Goal: Entertainment & Leisure: Consume media (video, audio)

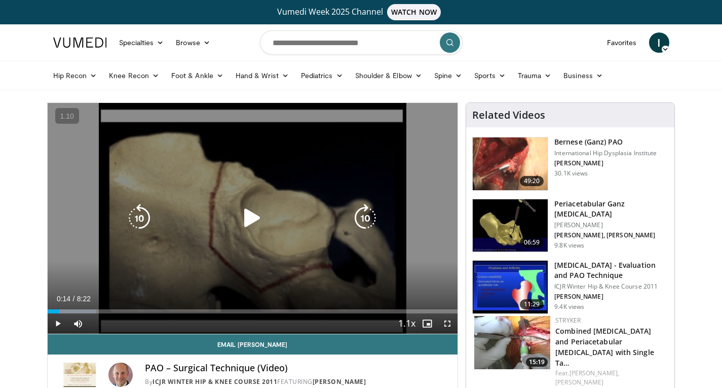
click at [246, 211] on icon "Video Player" at bounding box center [252, 218] width 28 height 28
drag, startPoint x: 447, startPoint y: 323, endPoint x: 447, endPoint y: 367, distance: 44.1
click at [447, 323] on span "Video Player" at bounding box center [447, 323] width 20 height 20
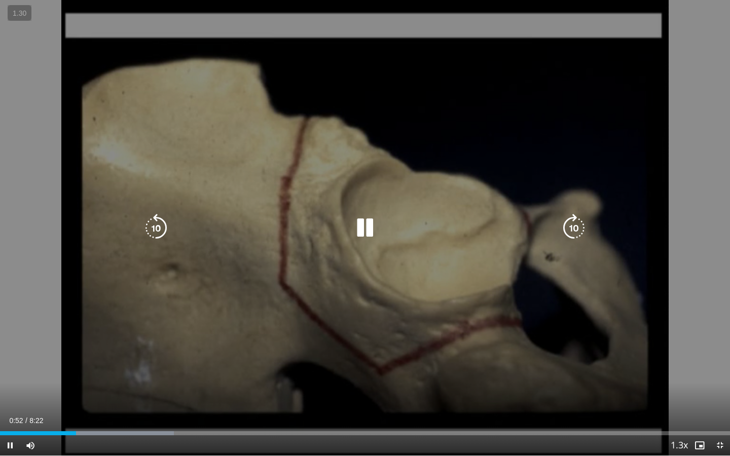
click at [367, 230] on icon "Video Player" at bounding box center [365, 228] width 28 height 28
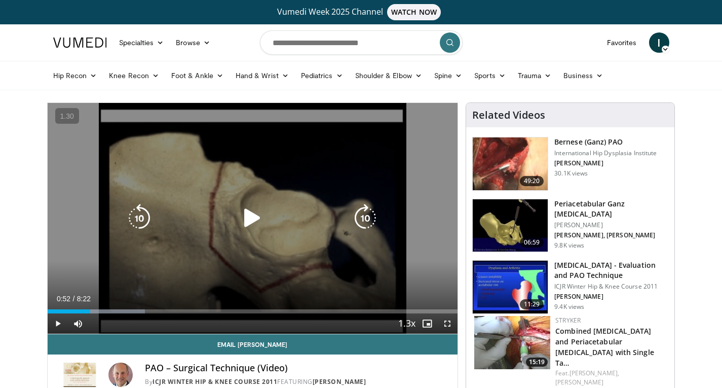
click at [315, 200] on div "10 seconds Tap to unmute" at bounding box center [253, 218] width 411 height 231
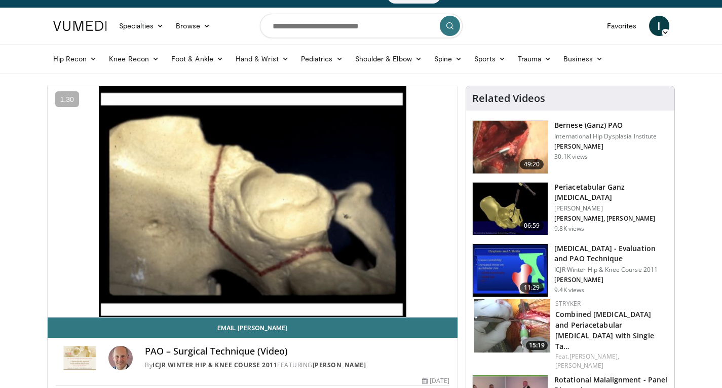
scroll to position [18, 0]
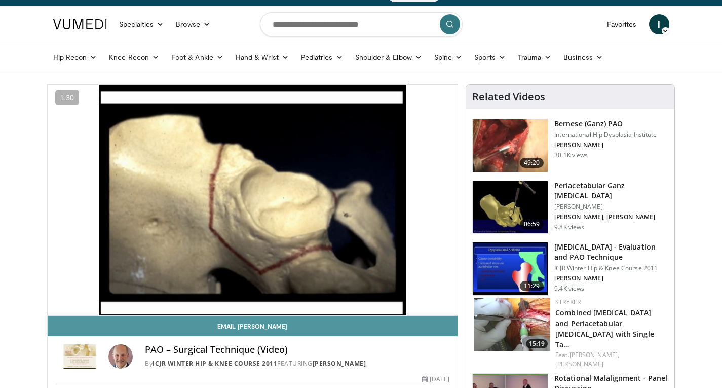
click at [208, 324] on link "Email [PERSON_NAME]" at bounding box center [253, 326] width 411 height 20
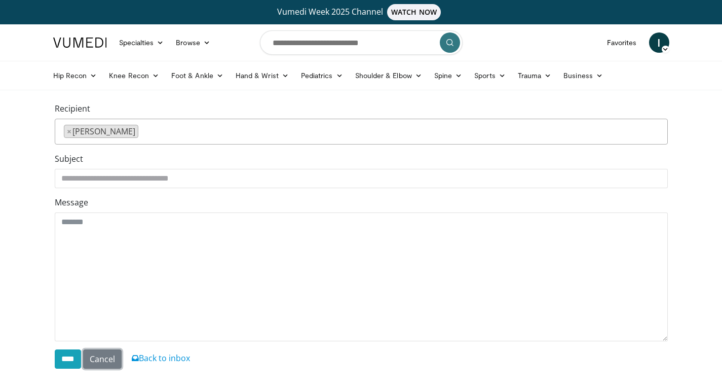
click at [108, 364] on link "Cancel" at bounding box center [102, 358] width 39 height 19
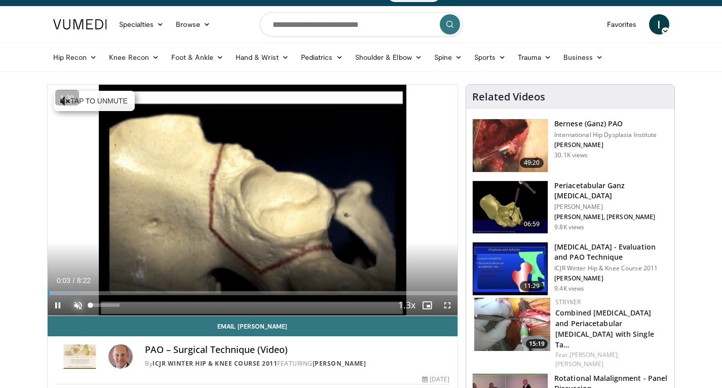
click at [77, 306] on span "Video Player" at bounding box center [78, 305] width 20 height 20
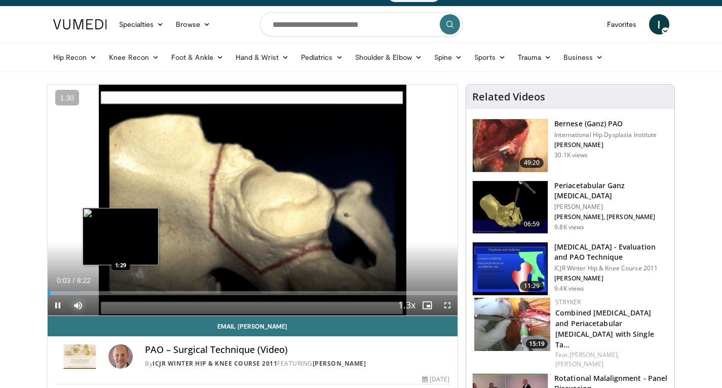
click at [119, 288] on div "Loaded : 7.94% 0:03 1:29" at bounding box center [253, 290] width 411 height 10
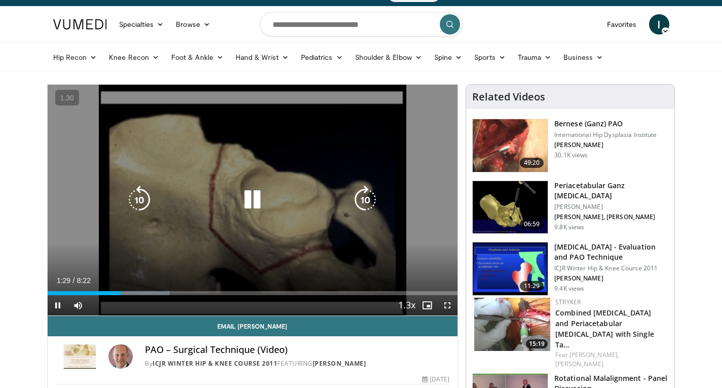
click at [255, 200] on icon "Video Player" at bounding box center [252, 200] width 28 height 28
